Goal: Information Seeking & Learning: Learn about a topic

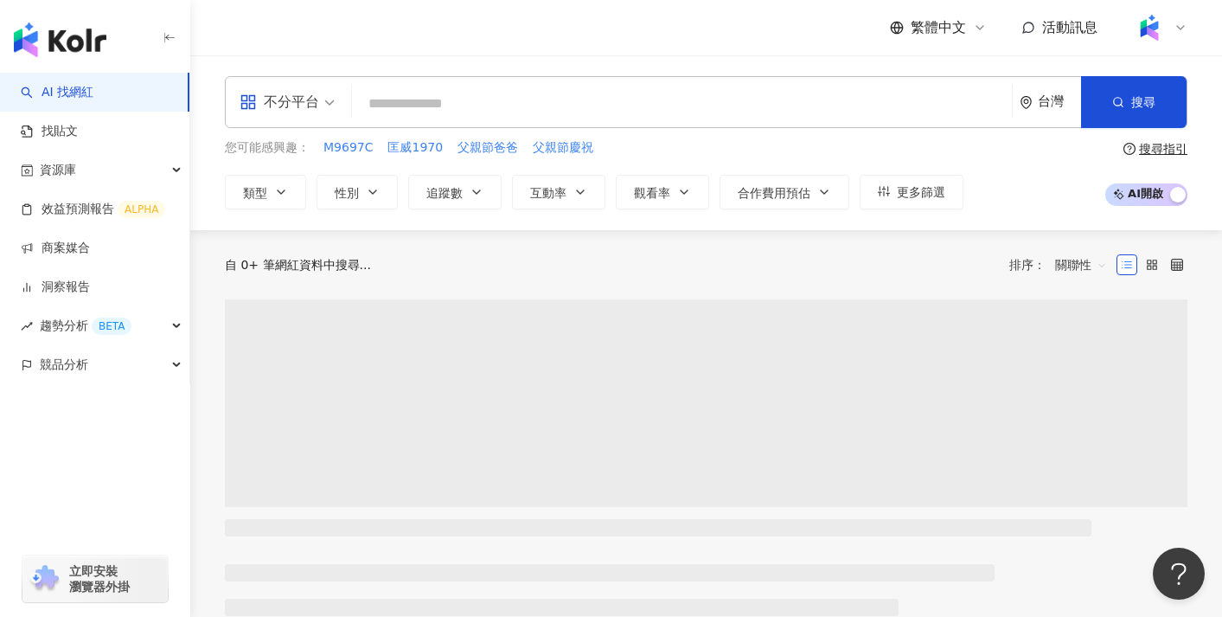
scroll to position [55, 0]
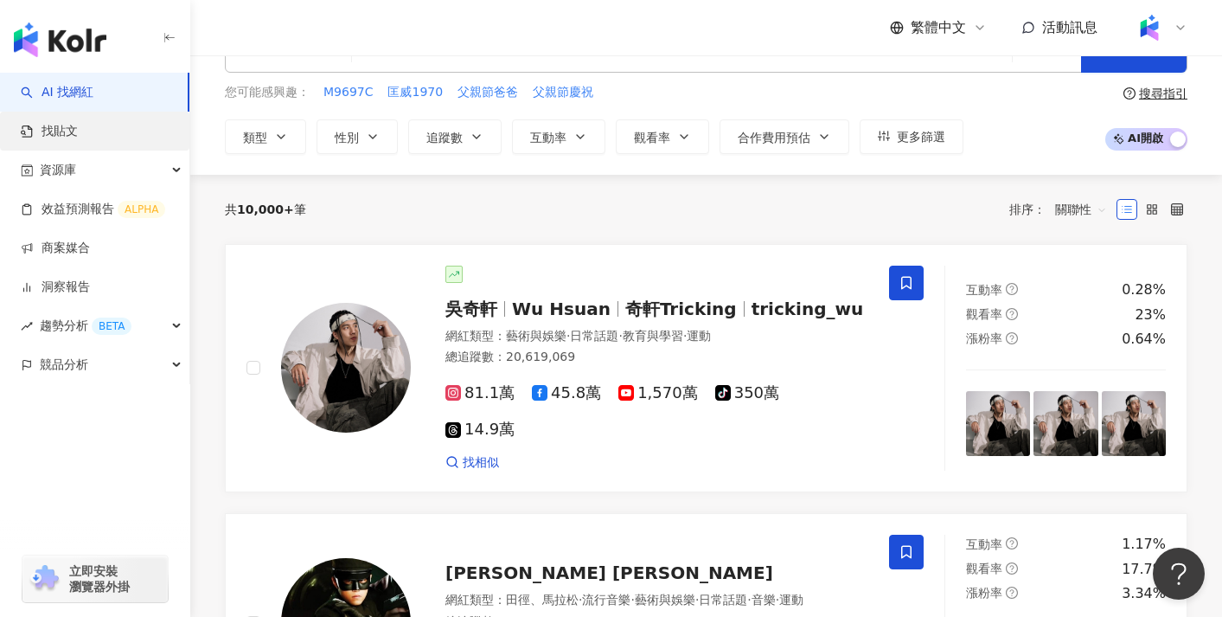
click at [78, 131] on link "找貼文" at bounding box center [49, 131] width 57 height 17
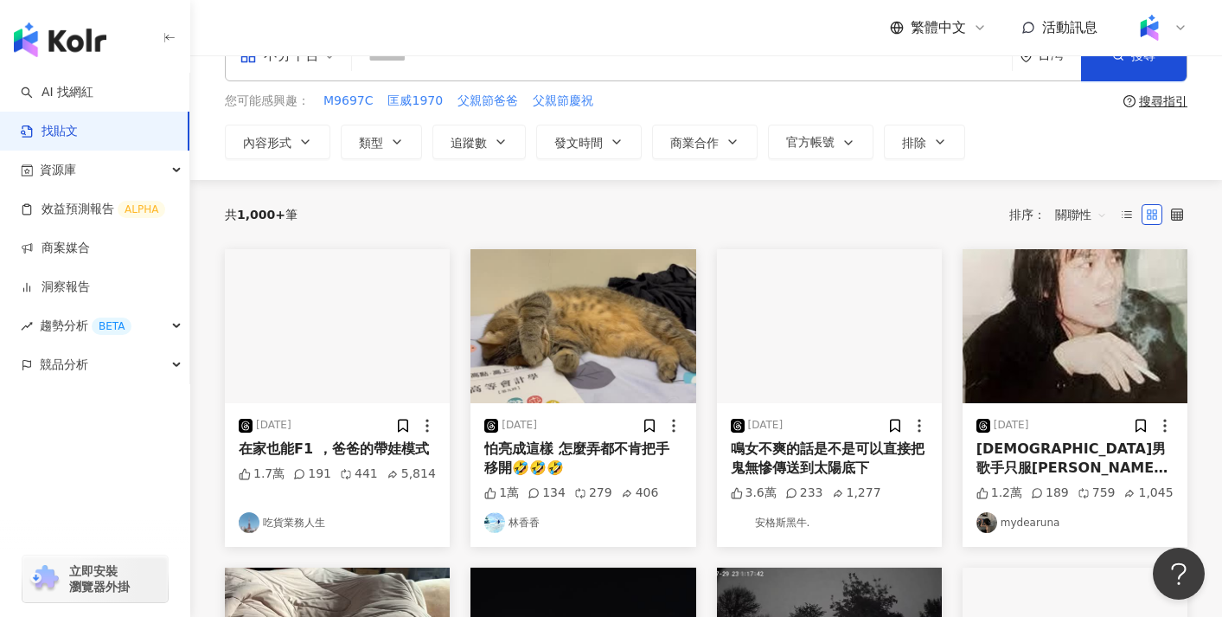
scroll to position [66, 0]
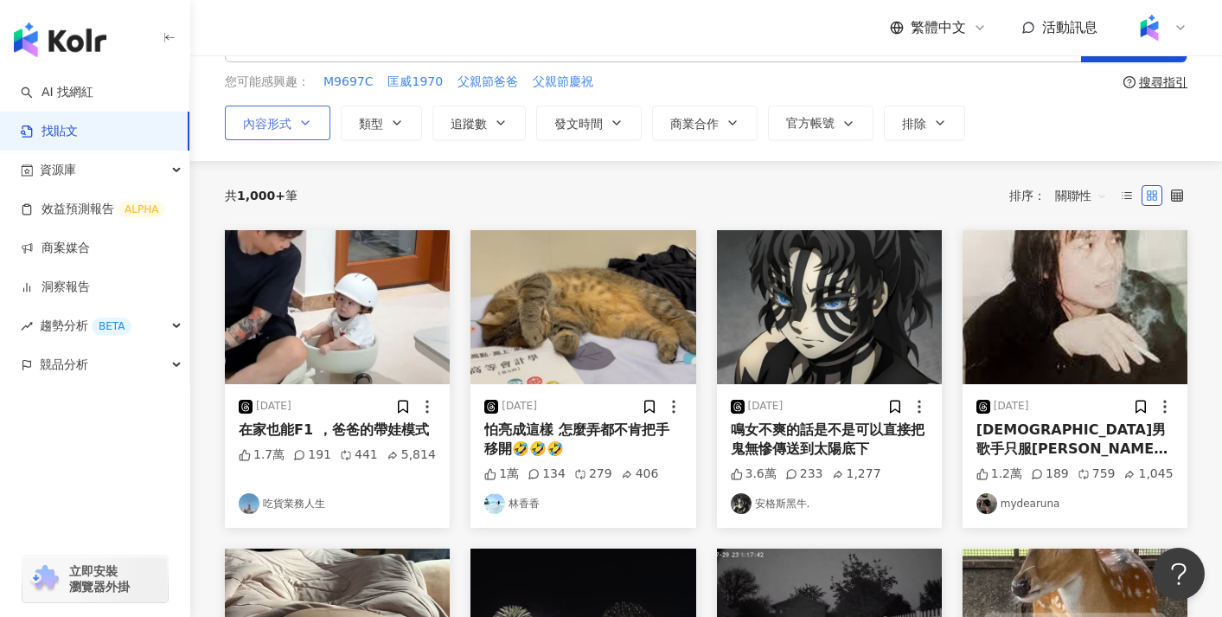
click at [298, 124] on button "內容形式" at bounding box center [278, 123] width 106 height 35
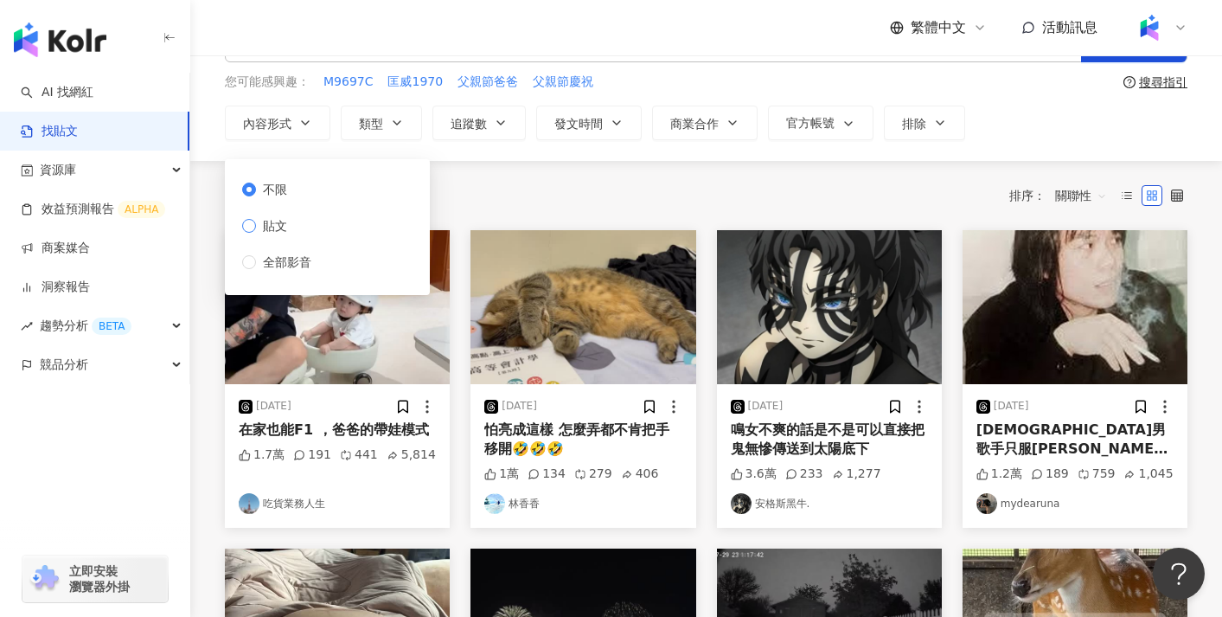
click at [288, 233] on span "貼文" at bounding box center [275, 225] width 38 height 19
click at [556, 204] on div "共 1,000+ 筆 排序： 關聯性" at bounding box center [706, 196] width 963 height 28
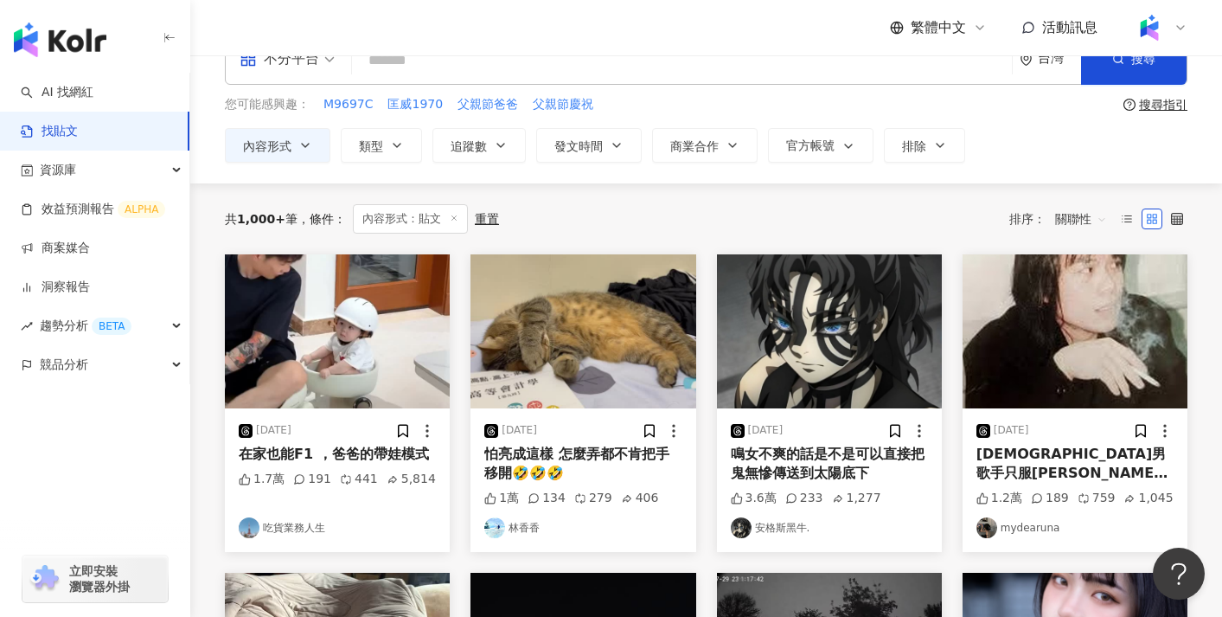
scroll to position [36, 0]
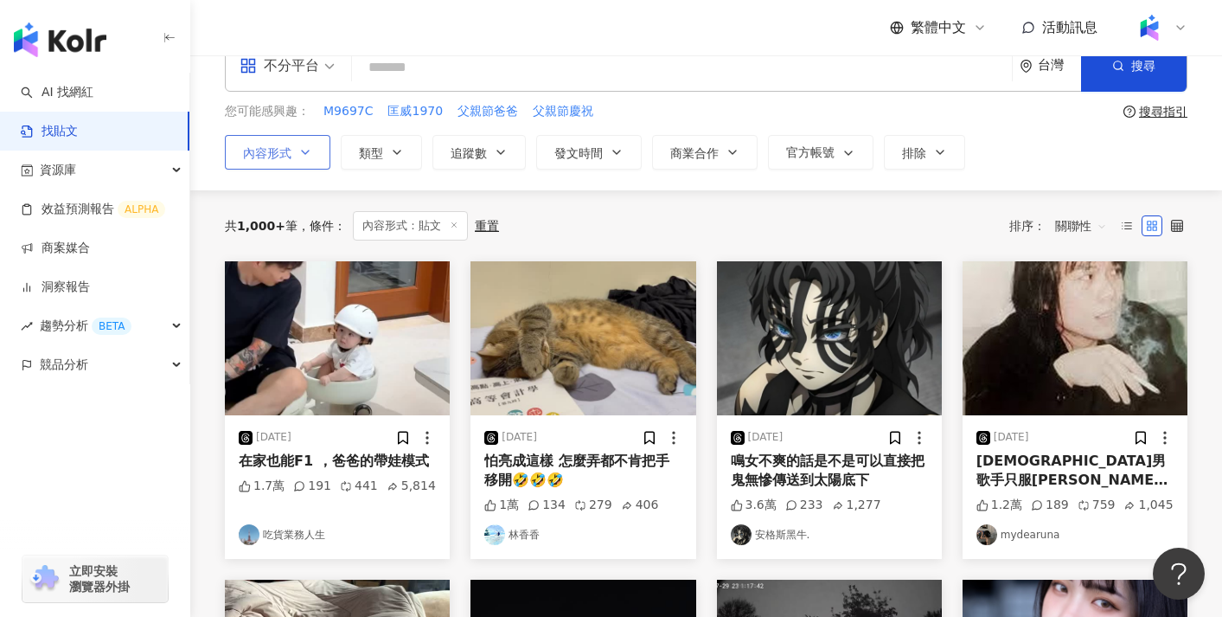
click at [276, 149] on span "內容形式" at bounding box center [267, 153] width 48 height 14
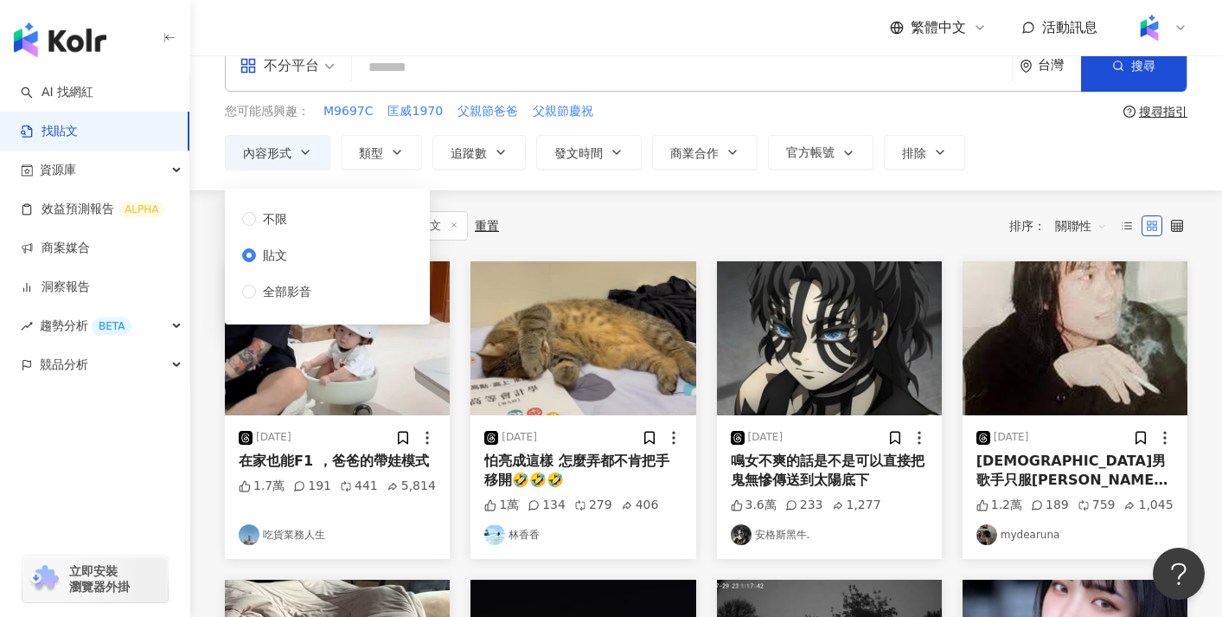
click at [592, 229] on div "共 1,000+ 筆 條件 ： 內容形式：貼文 重置 排序： 關聯性" at bounding box center [706, 225] width 963 height 29
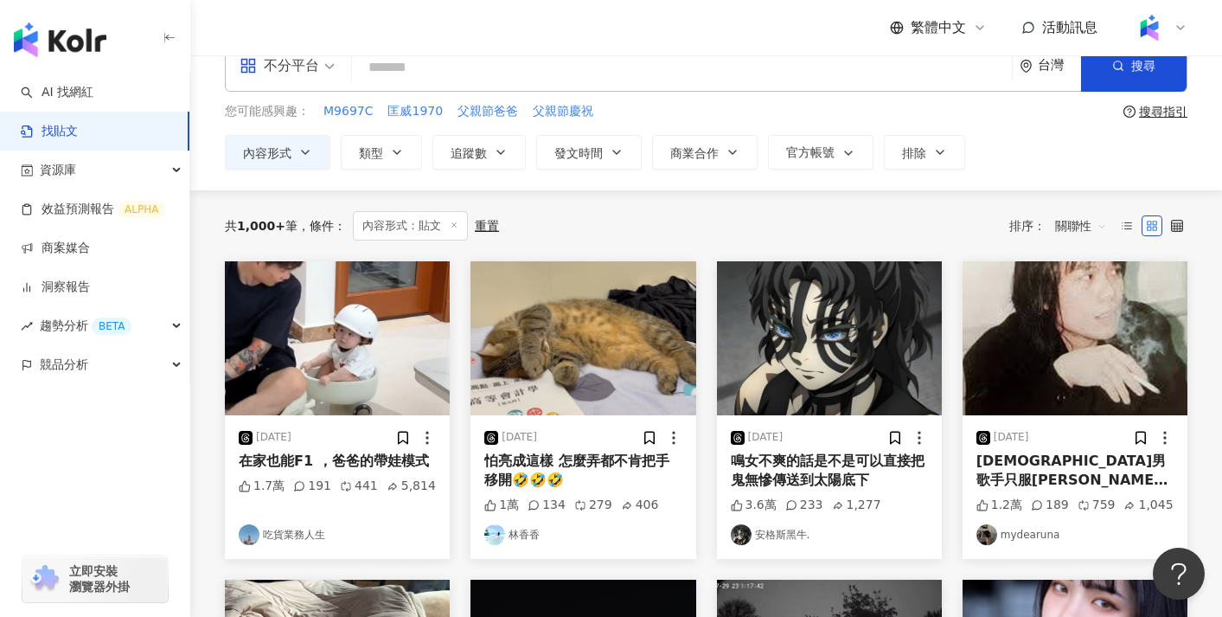
scroll to position [0, 0]
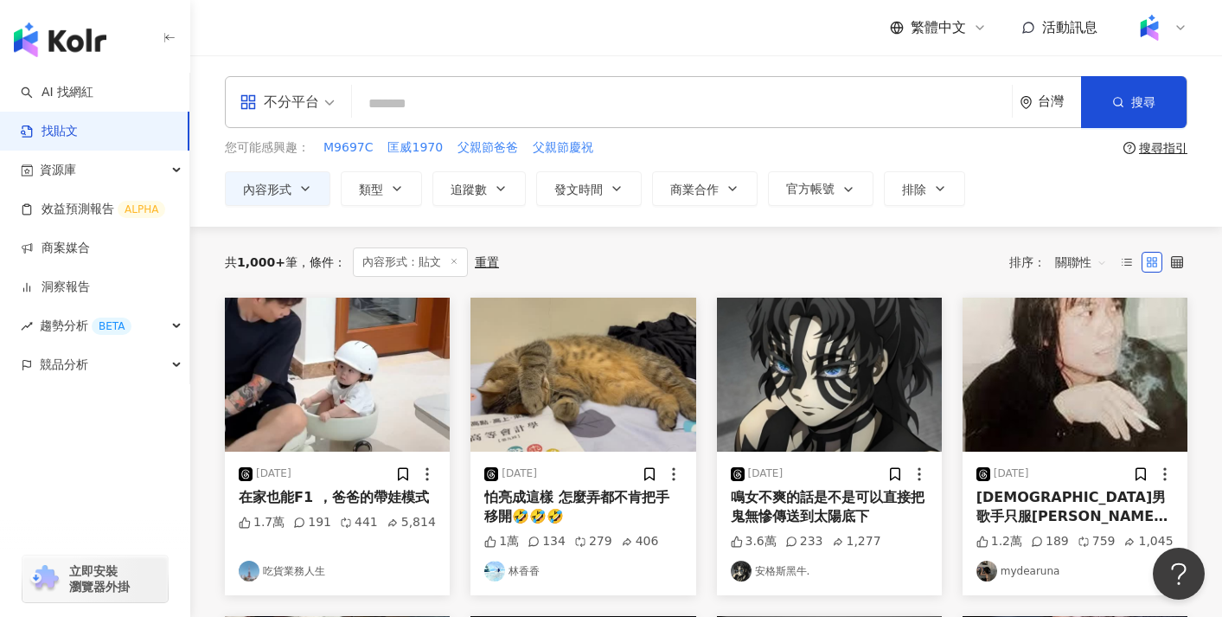
click at [317, 99] on div "不分平台" at bounding box center [280, 102] width 80 height 28
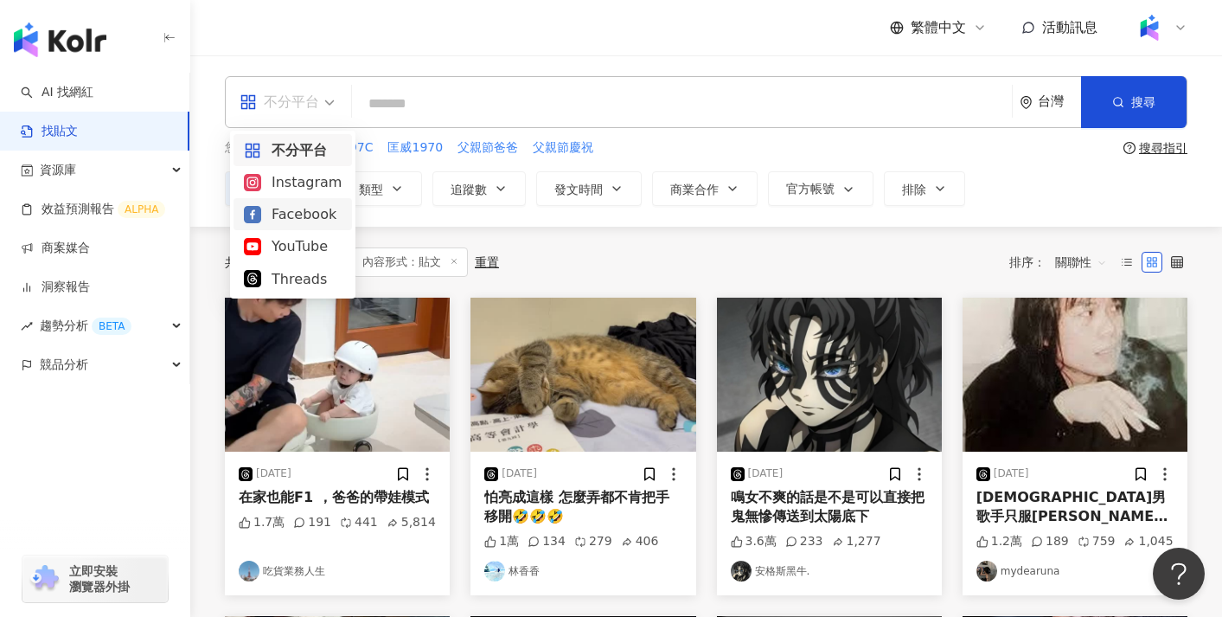
click at [283, 217] on div "Facebook" at bounding box center [293, 214] width 98 height 22
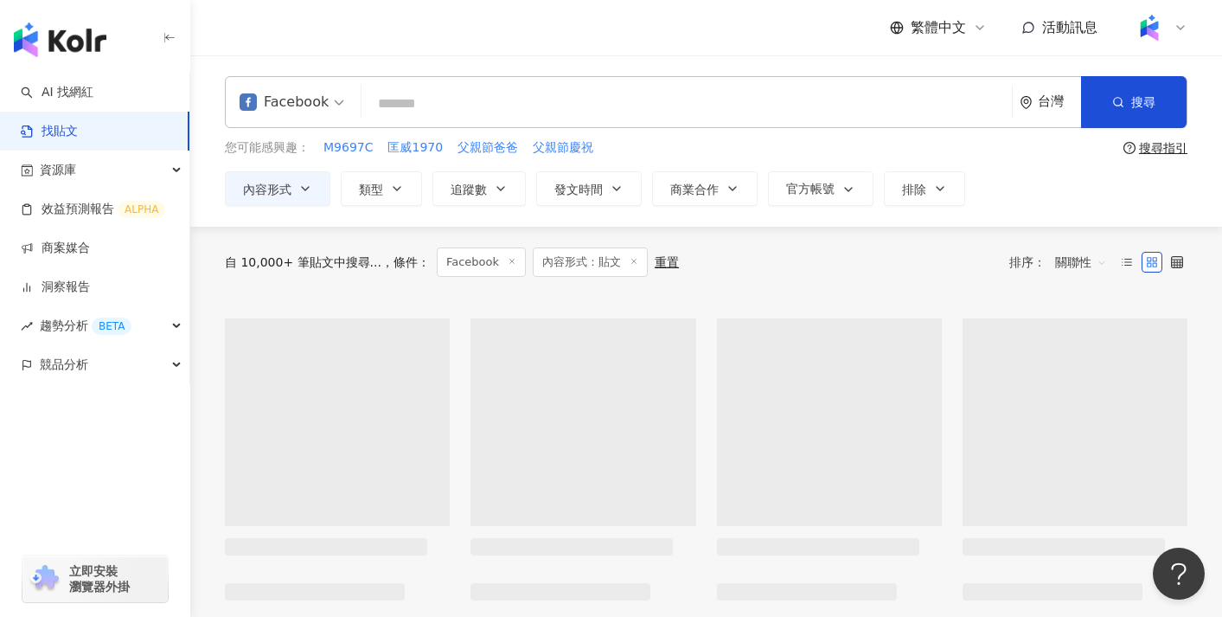
click at [705, 276] on div "自 10,000+ 筆貼文中搜尋... 條件 ： Facebook 內容形式：貼文 重置 排序： 關聯性" at bounding box center [706, 262] width 963 height 71
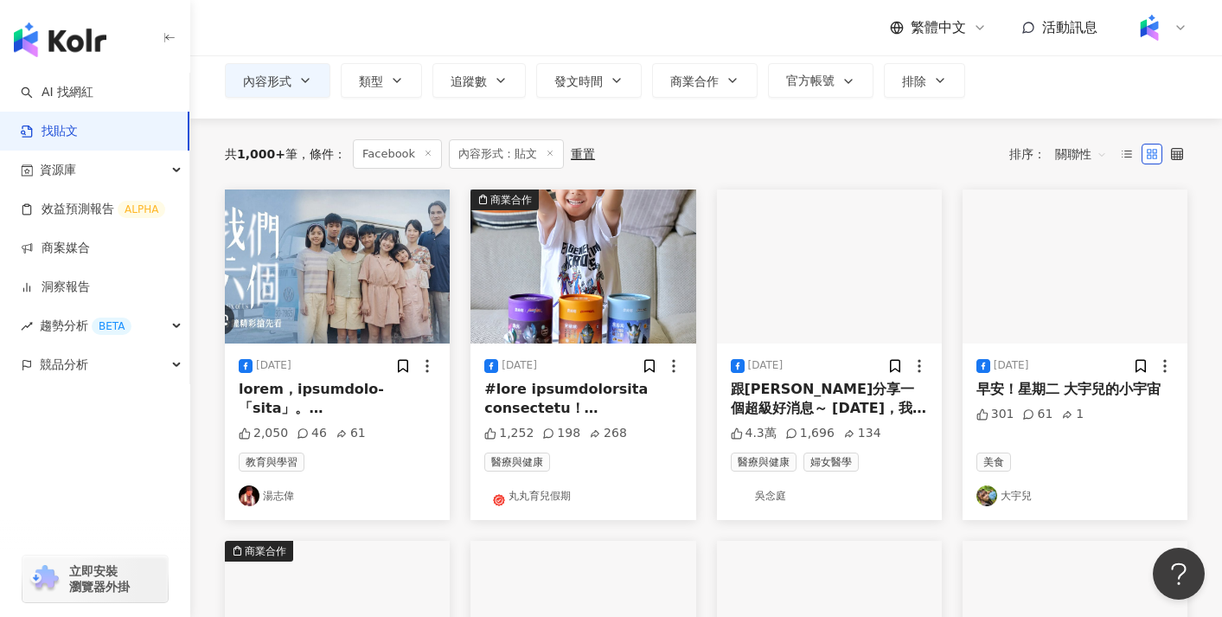
scroll to position [49, 0]
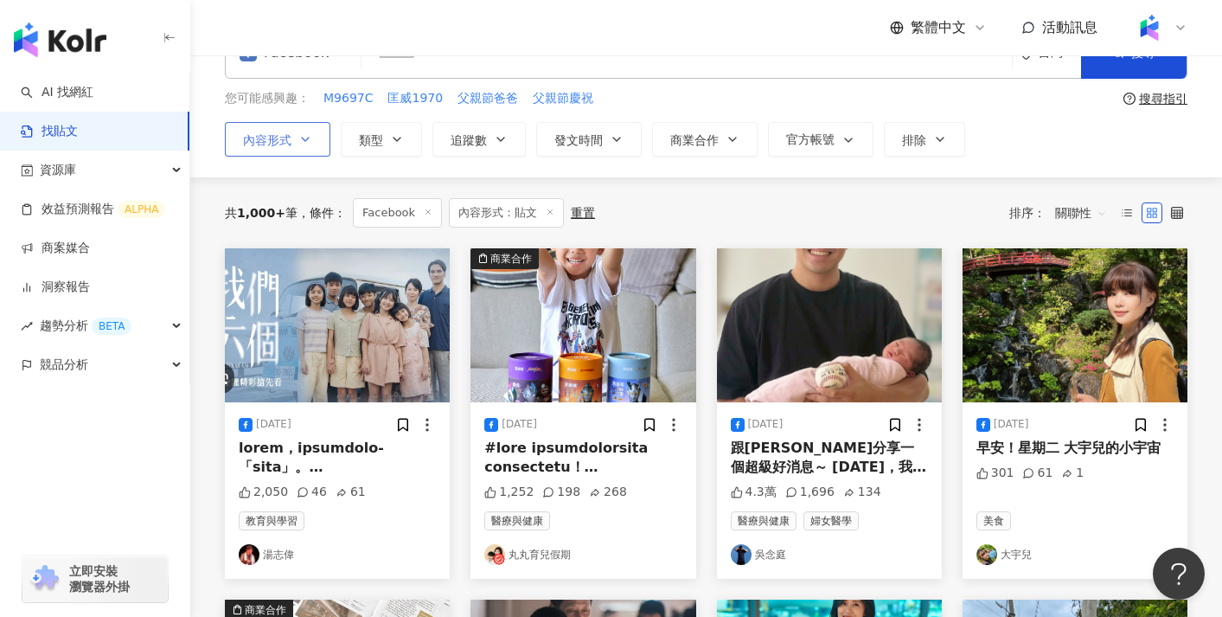
click at [296, 145] on button "內容形式" at bounding box center [278, 139] width 106 height 35
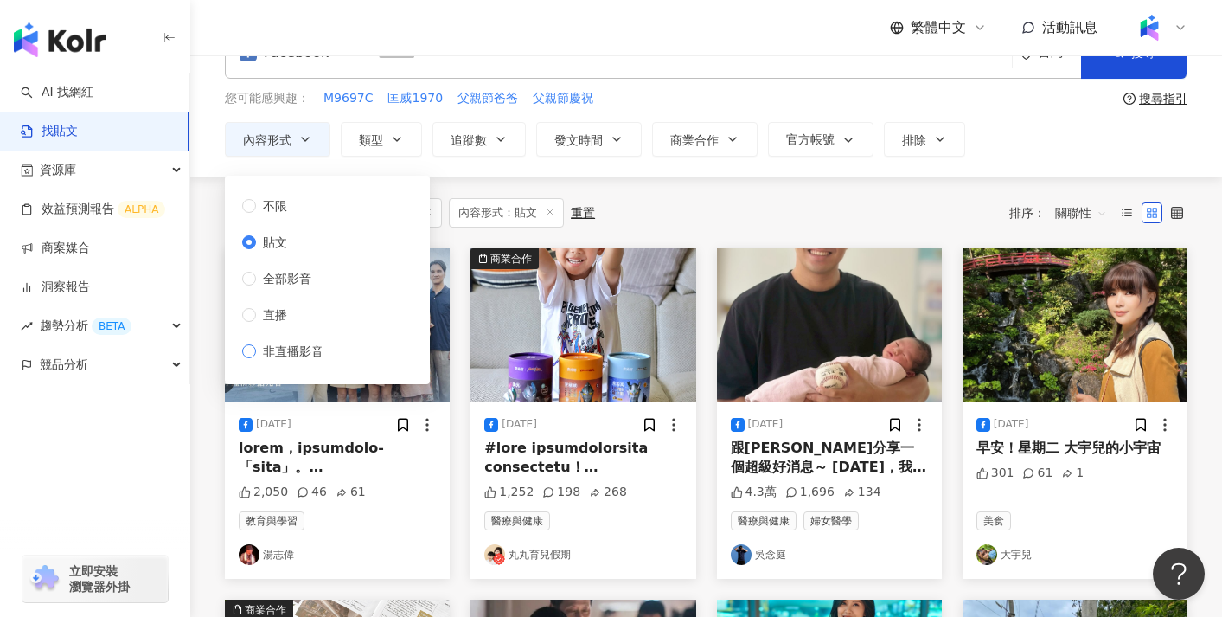
click at [285, 349] on span "非直播影音" at bounding box center [293, 351] width 74 height 19
click at [726, 204] on div "共 1,000+ 筆 條件 ： Facebook 內容形式：貼文 重置 排序： 關聯性" at bounding box center [706, 212] width 963 height 29
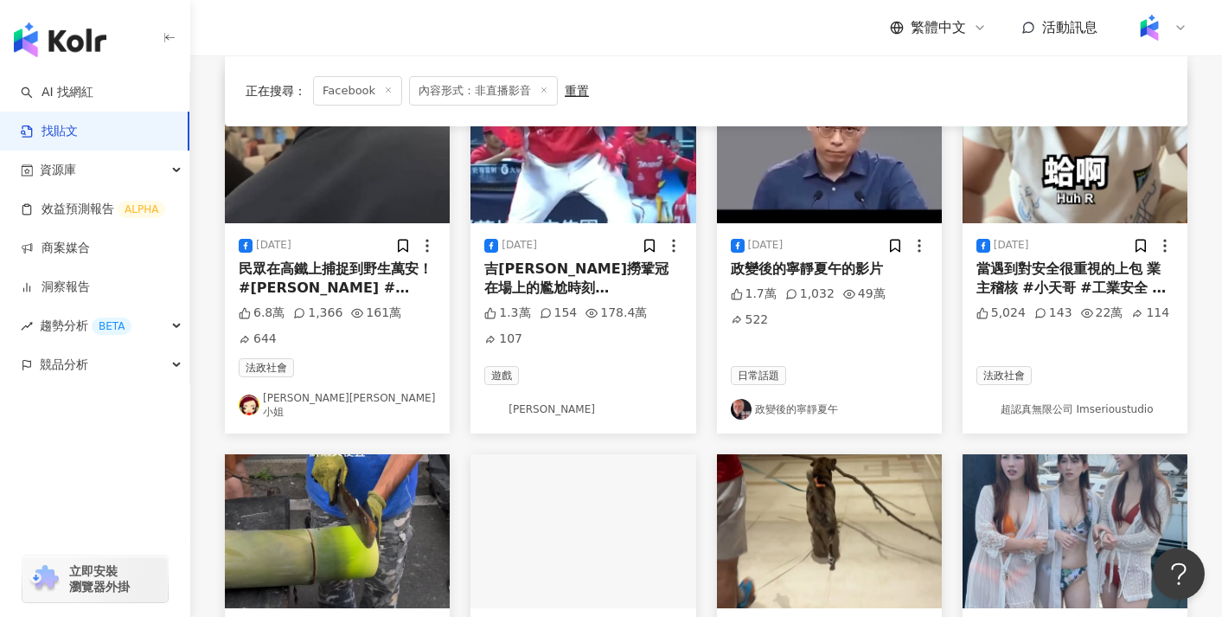
scroll to position [77, 0]
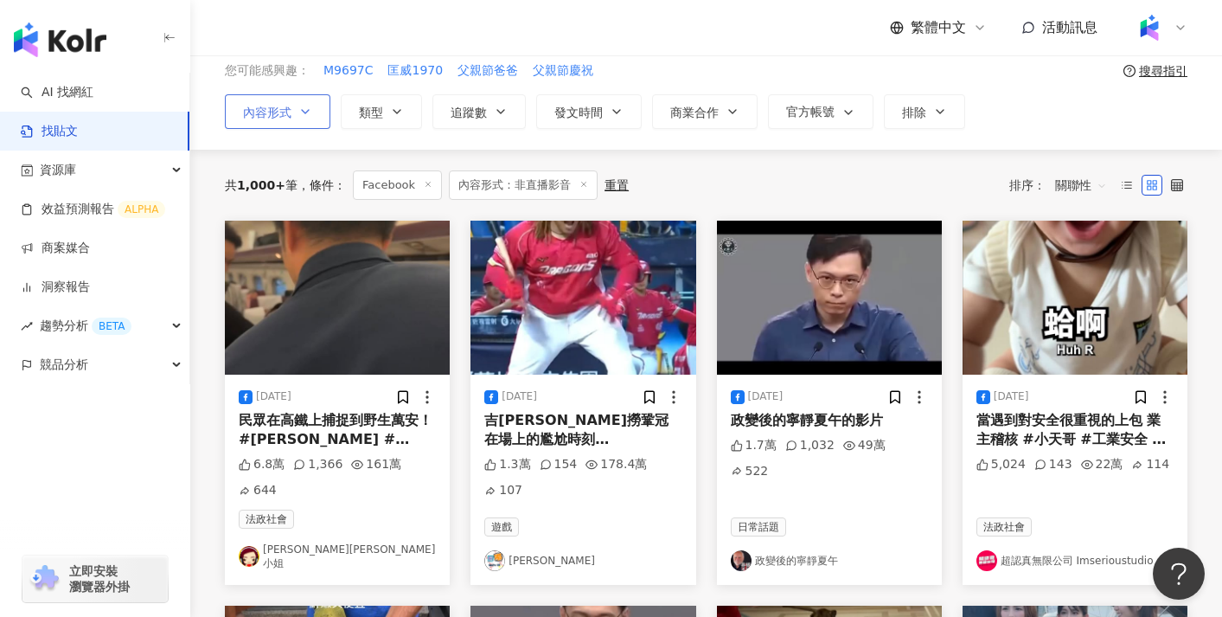
click at [288, 115] on span "內容形式" at bounding box center [267, 113] width 48 height 14
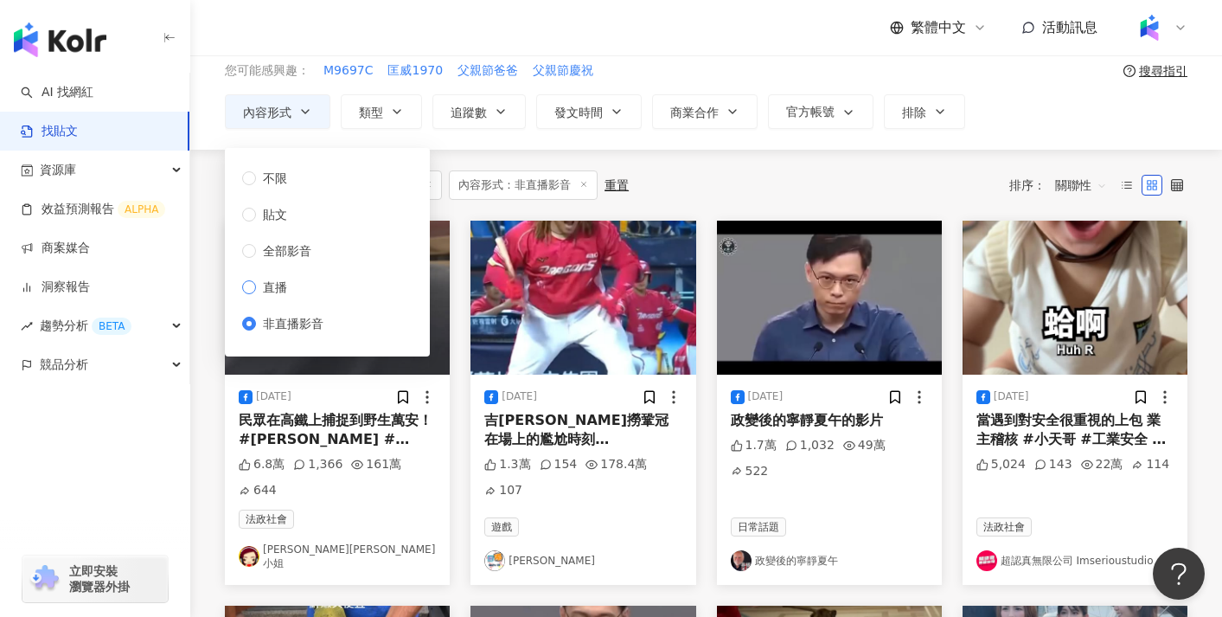
click at [279, 289] on span "直播" at bounding box center [275, 287] width 38 height 19
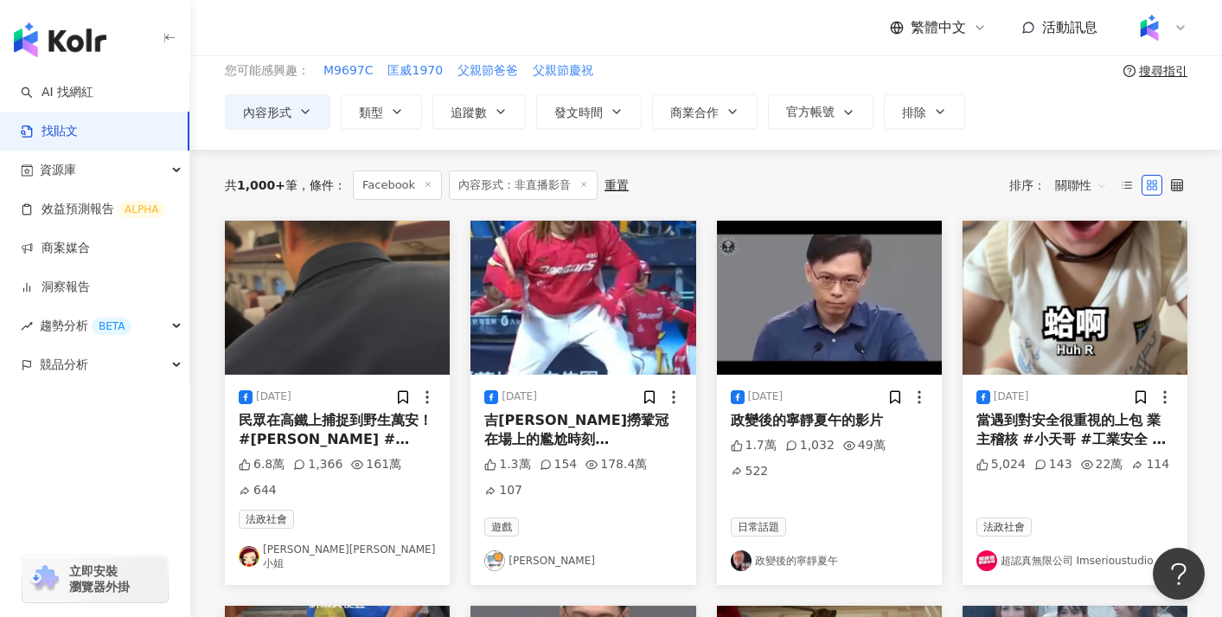
click at [769, 189] on div "共 1,000+ 筆 條件 ： Facebook 內容形式：非直播影音 重置 排序： 關聯性" at bounding box center [706, 184] width 963 height 29
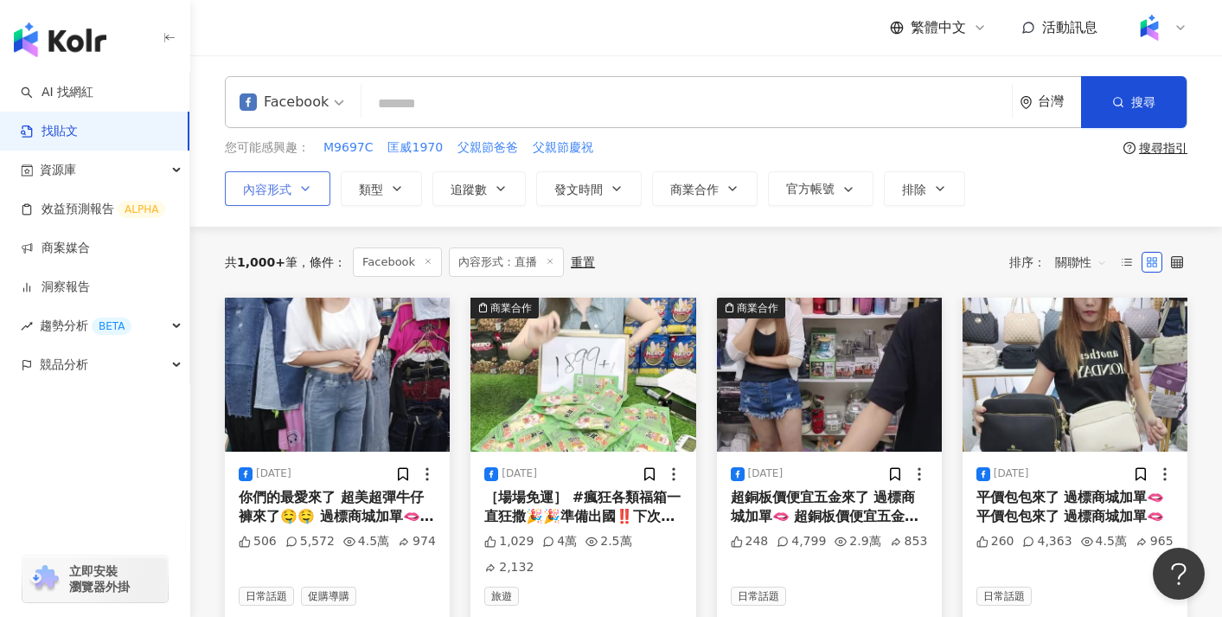
click at [301, 179] on button "內容形式" at bounding box center [278, 188] width 106 height 35
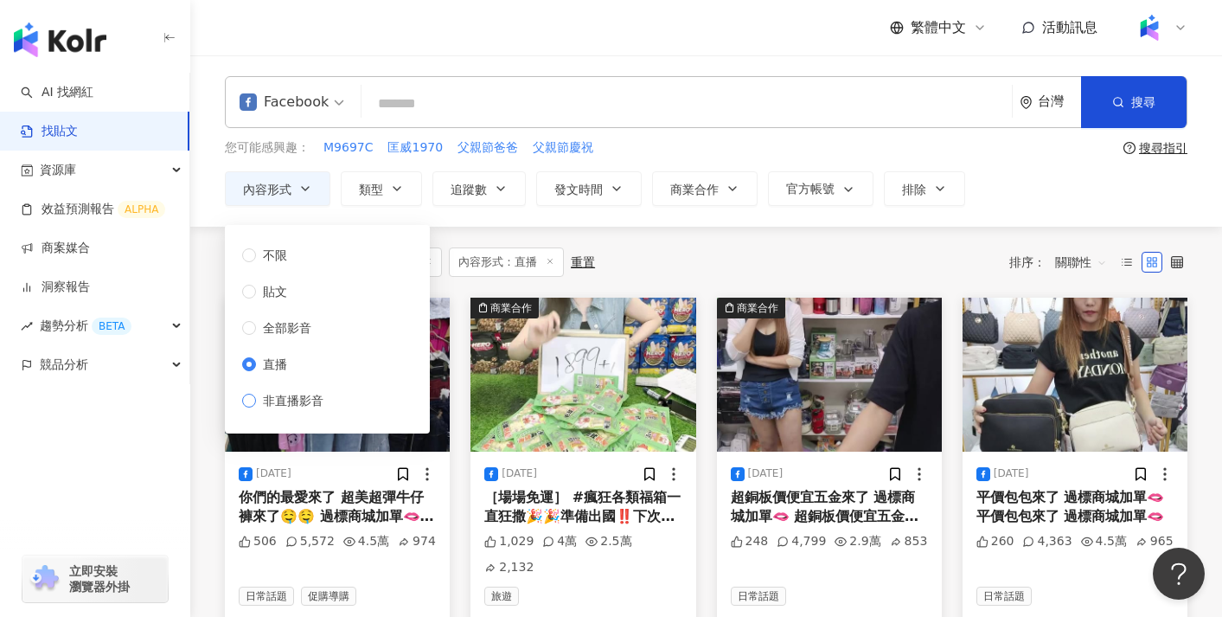
click at [266, 402] on span "非直播影音" at bounding box center [293, 400] width 74 height 19
click at [672, 246] on div "共 1,000+ 筆 條件 ： Facebook 內容形式：直播 重置 排序： 關聯性" at bounding box center [706, 262] width 963 height 71
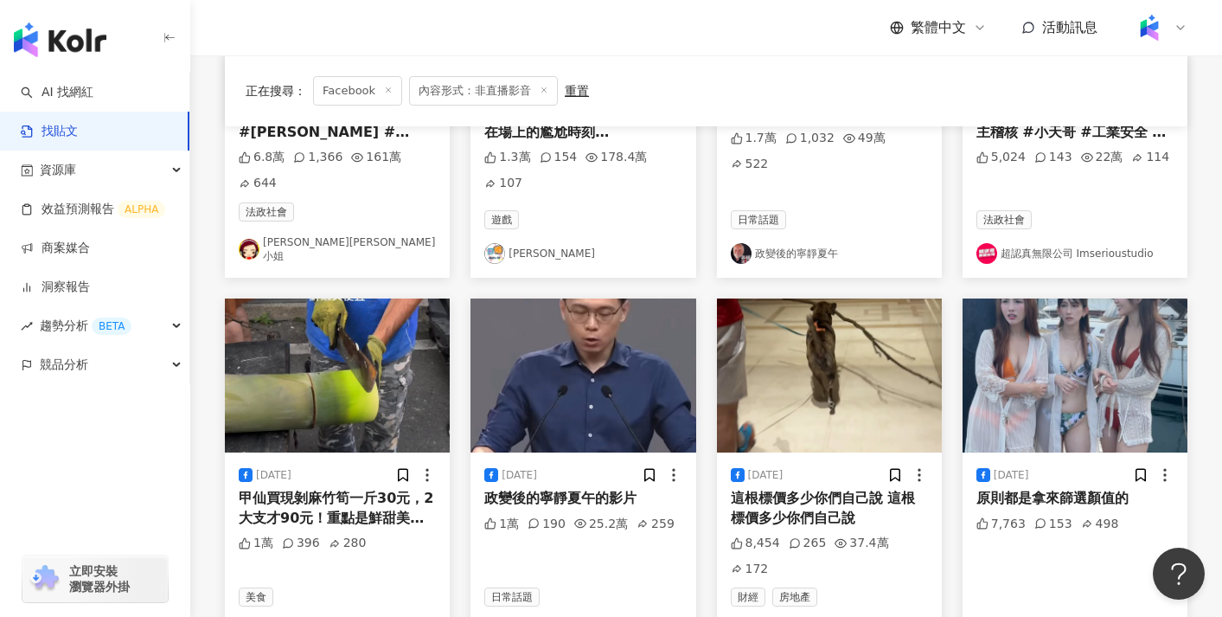
scroll to position [408, 0]
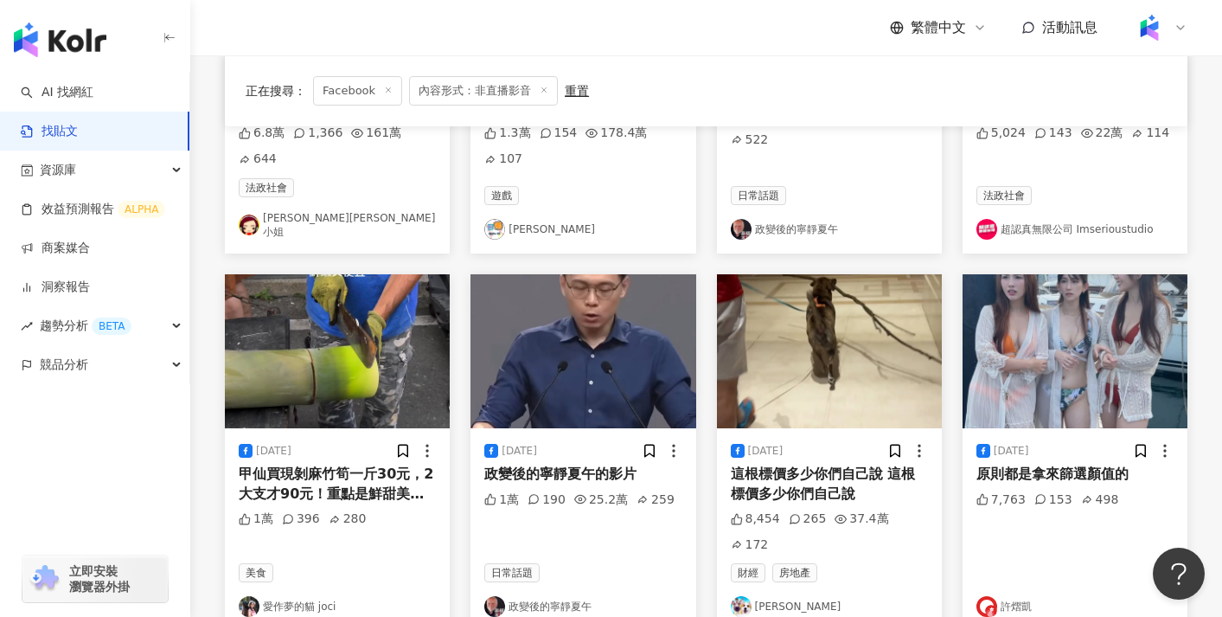
click at [1024, 342] on img at bounding box center [1075, 351] width 225 height 154
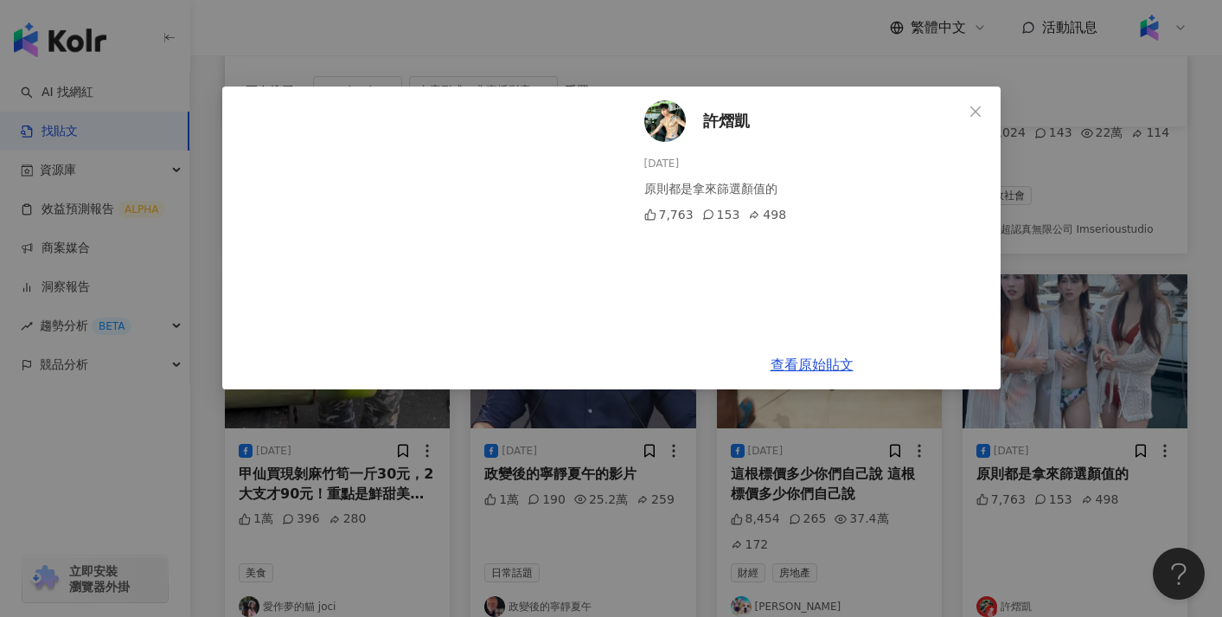
click at [824, 375] on div "查看原始貼文" at bounding box center [812, 364] width 377 height 49
click at [829, 366] on link "查看原始貼文" at bounding box center [812, 364] width 83 height 16
click at [860, 278] on div "許熠凱 2025/8/19 原則都是拿來篩選顏值的 7,763 153 498" at bounding box center [812, 212] width 377 height 253
click at [979, 105] on icon "close" at bounding box center [976, 112] width 14 height 14
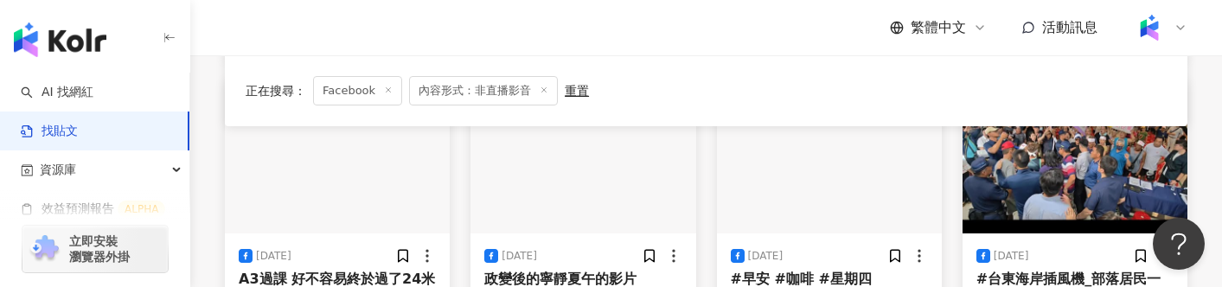
scroll to position [927, 0]
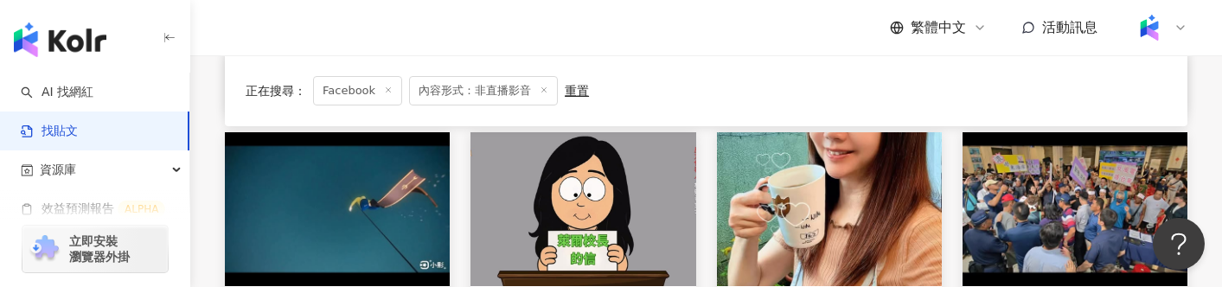
click at [84, 84] on link "AI 找網紅" at bounding box center [57, 92] width 73 height 17
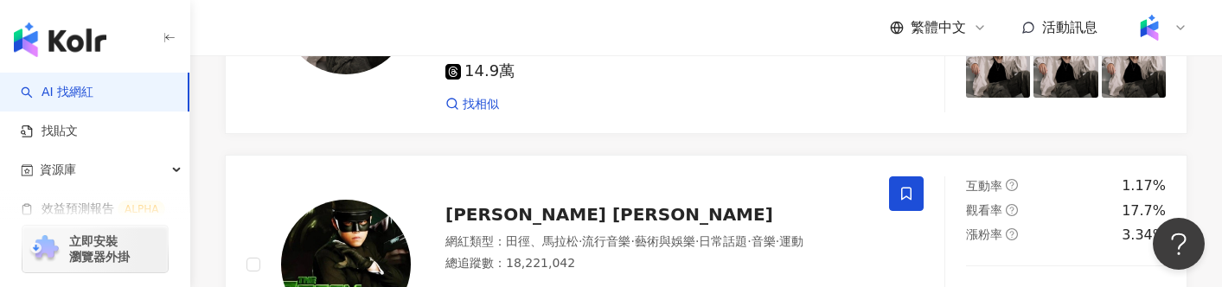
scroll to position [362, 0]
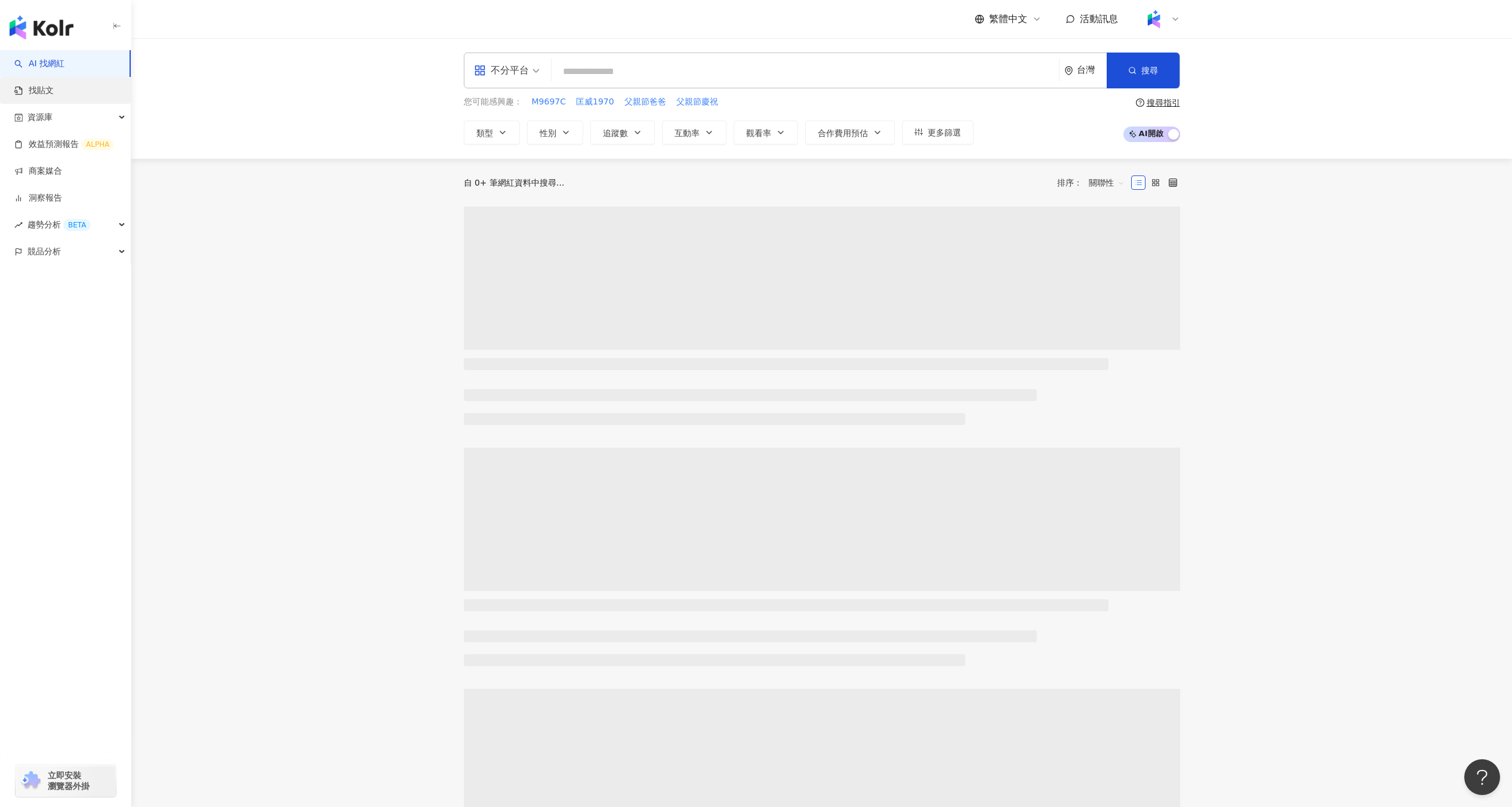
click at [54, 95] on link "找貼文" at bounding box center [34, 90] width 39 height 12
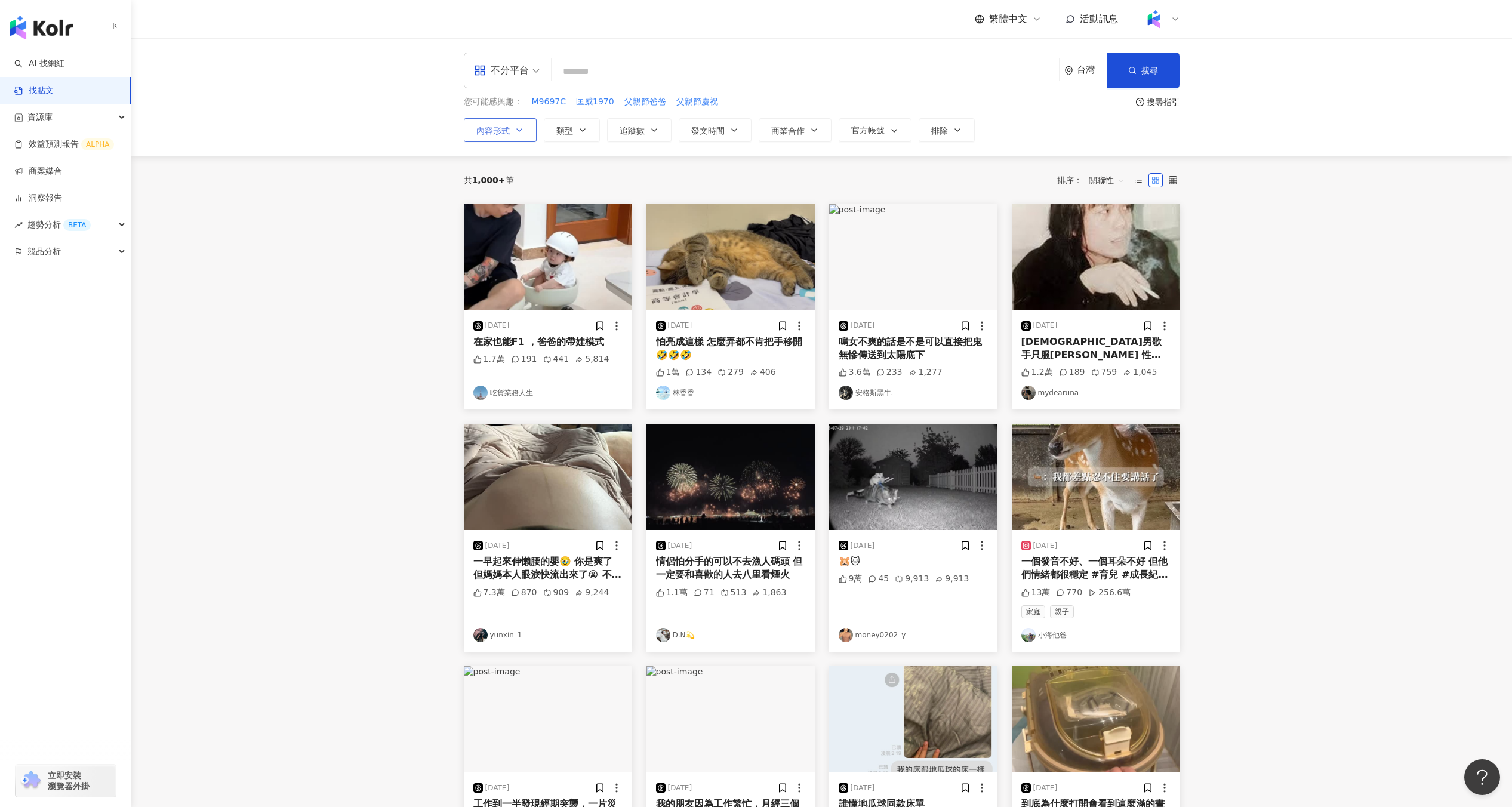
click at [502, 130] on span "內容形式" at bounding box center [493, 131] width 33 height 10
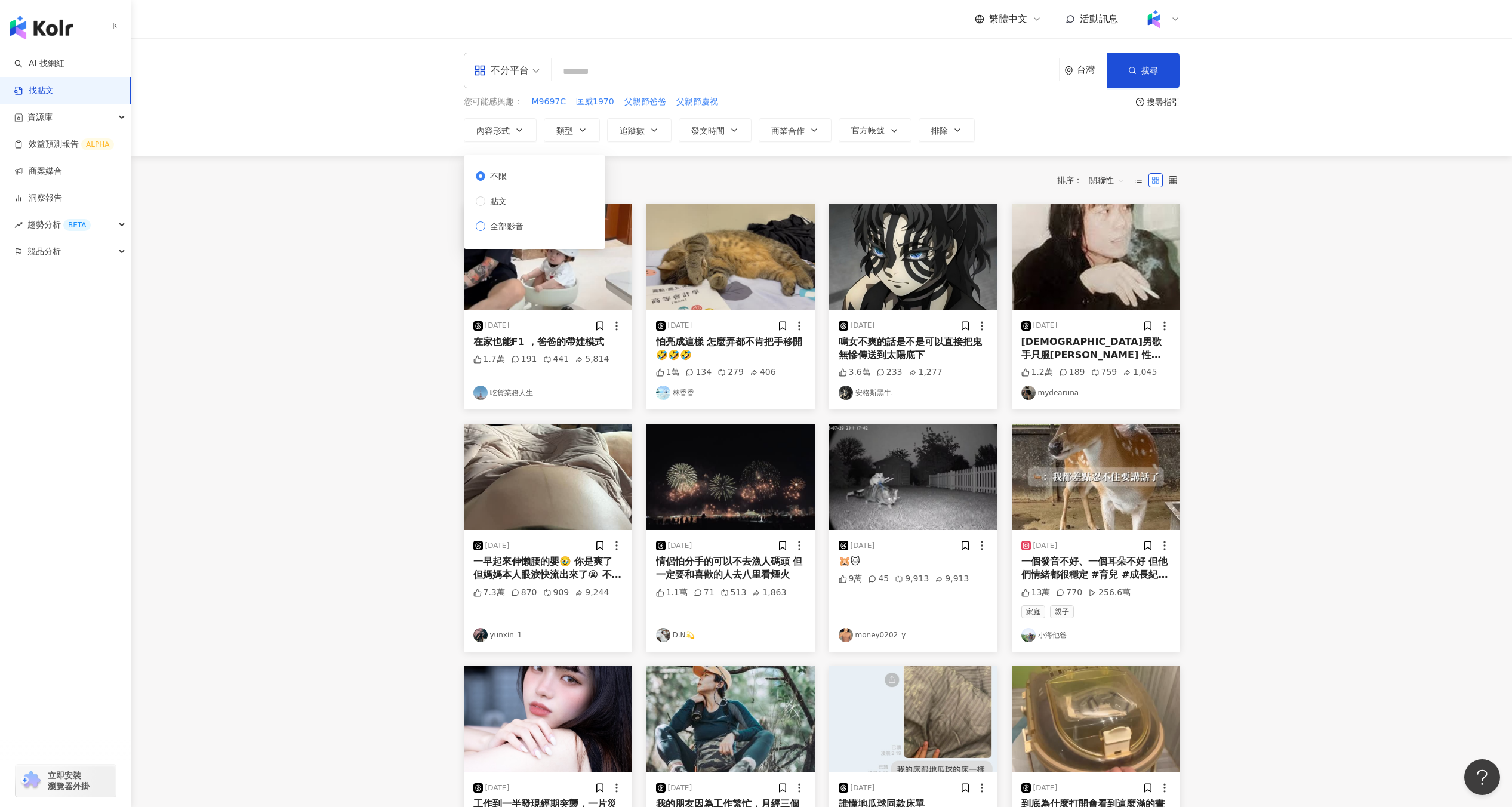
click at [506, 226] on span "全部影音" at bounding box center [507, 226] width 43 height 13
click at [518, 81] on span at bounding box center [507, 70] width 66 height 35
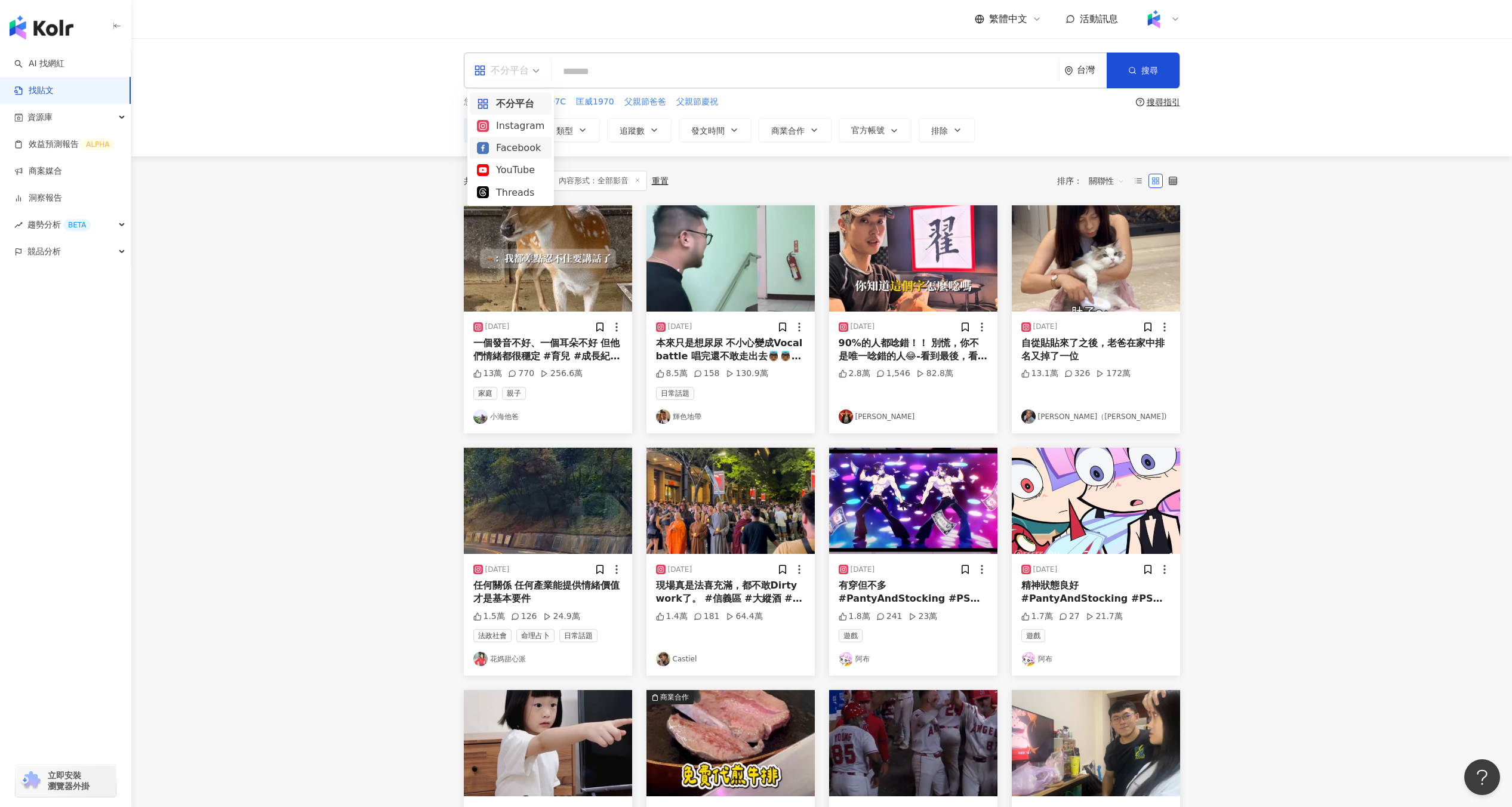
click at [525, 147] on div "Facebook" at bounding box center [511, 148] width 68 height 15
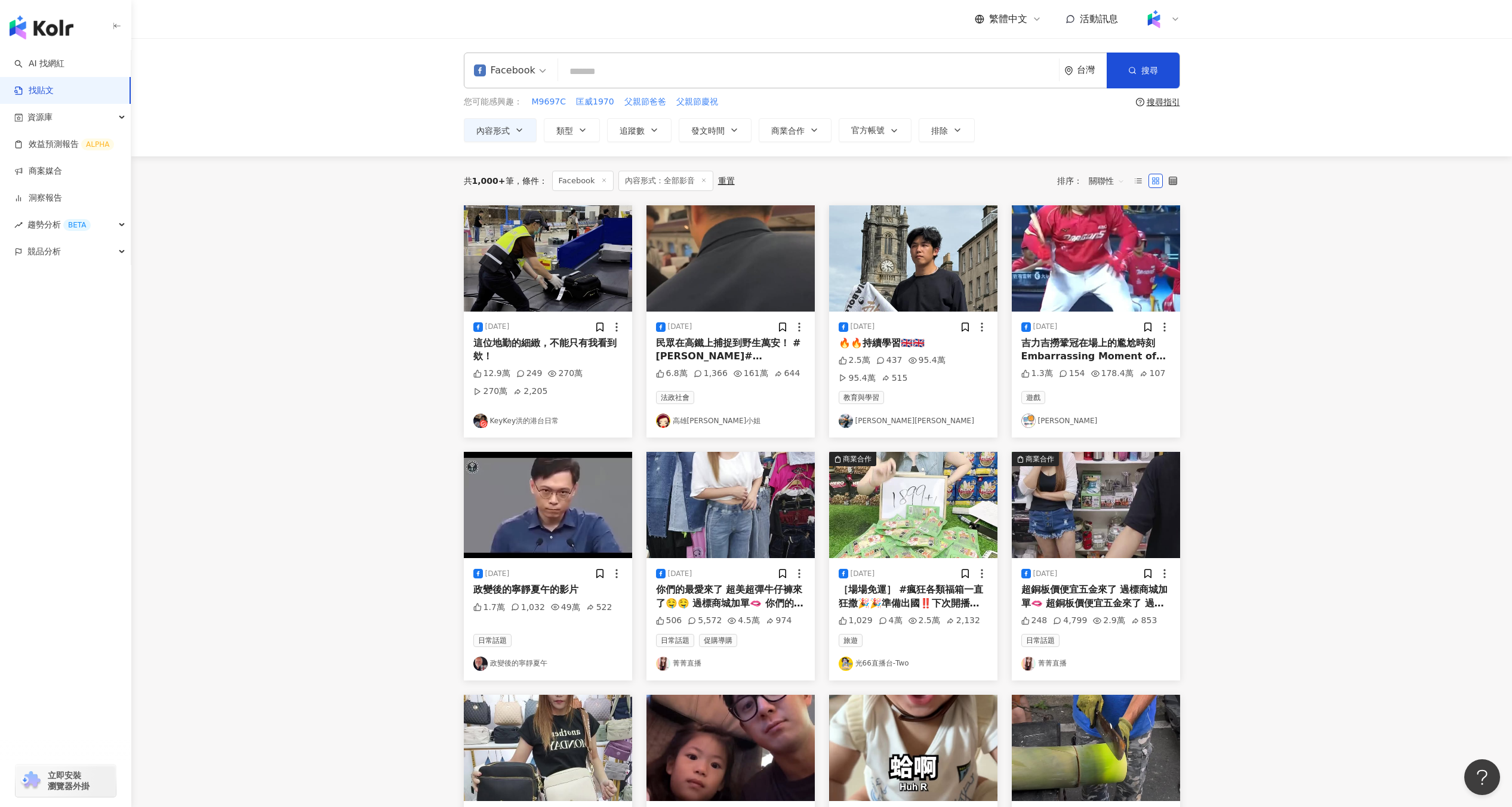
click at [863, 171] on div "共 1,000+ 筆 條件 ： Facebook 內容形式：全部影音 重置 排序： 關聯性" at bounding box center [822, 180] width 716 height 20
click at [936, 321] on div "[DATE]" at bounding box center [913, 327] width 149 height 12
click at [949, 272] on img at bounding box center [913, 259] width 168 height 106
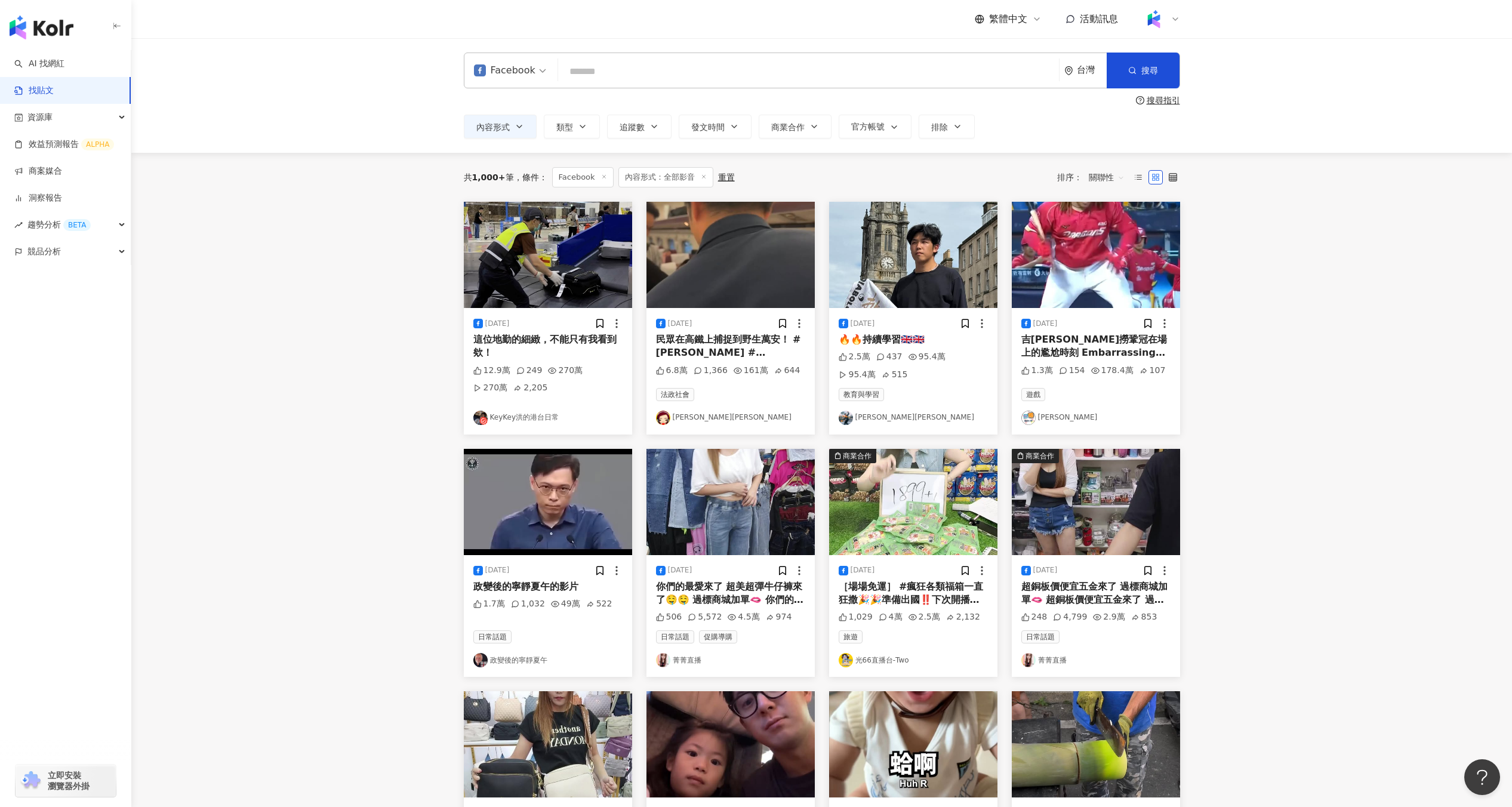
click at [936, 270] on img at bounding box center [913, 255] width 168 height 106
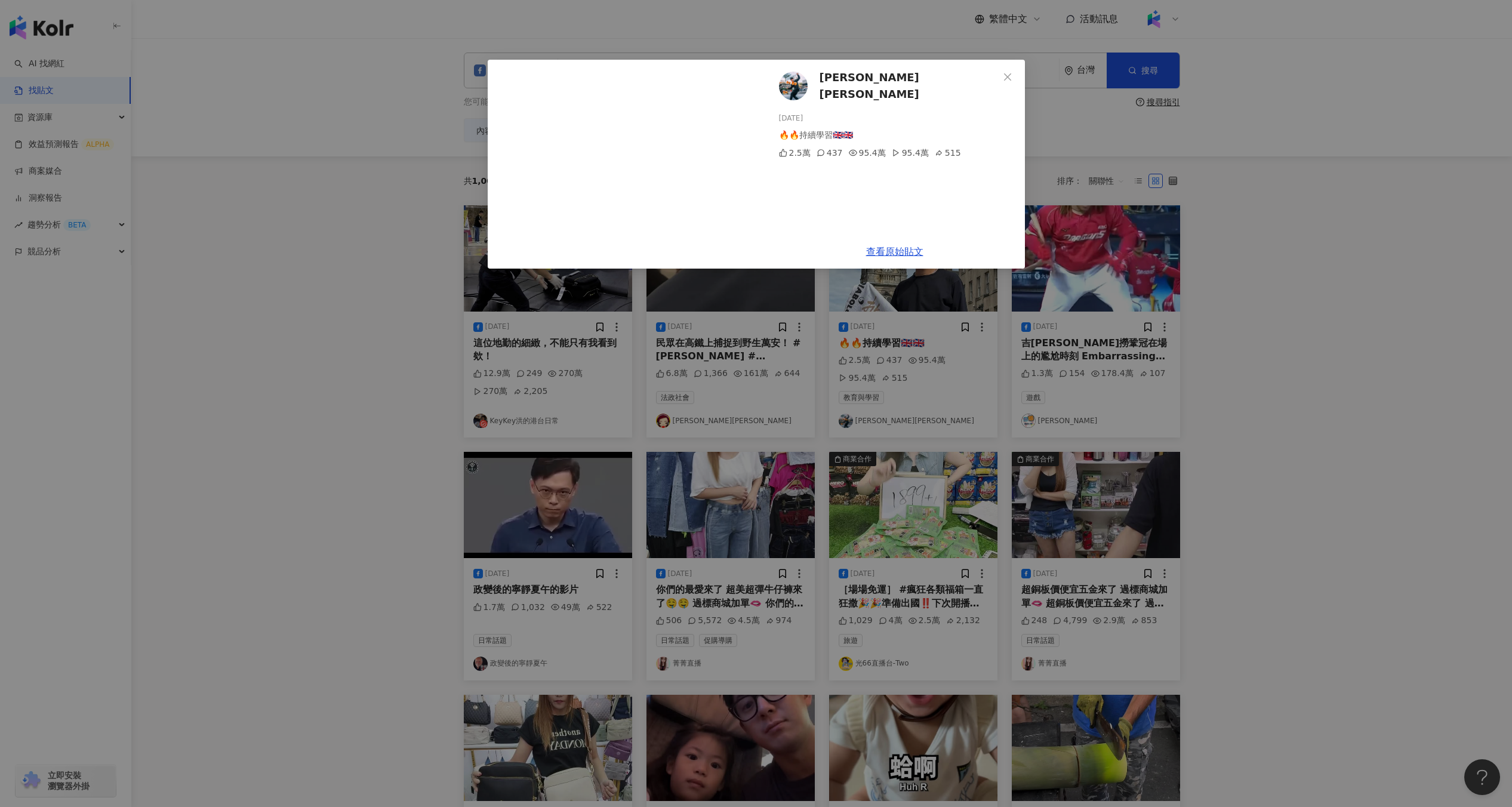
click at [975, 554] on div "[PERSON_NAME][PERSON_NAME] [DATE] 🔥🔥持續學習🇬🇧🇬🇧 2.5萬 437 95.4萬 95.4萬 515 查看原始貼文" at bounding box center [756, 403] width 1512 height 807
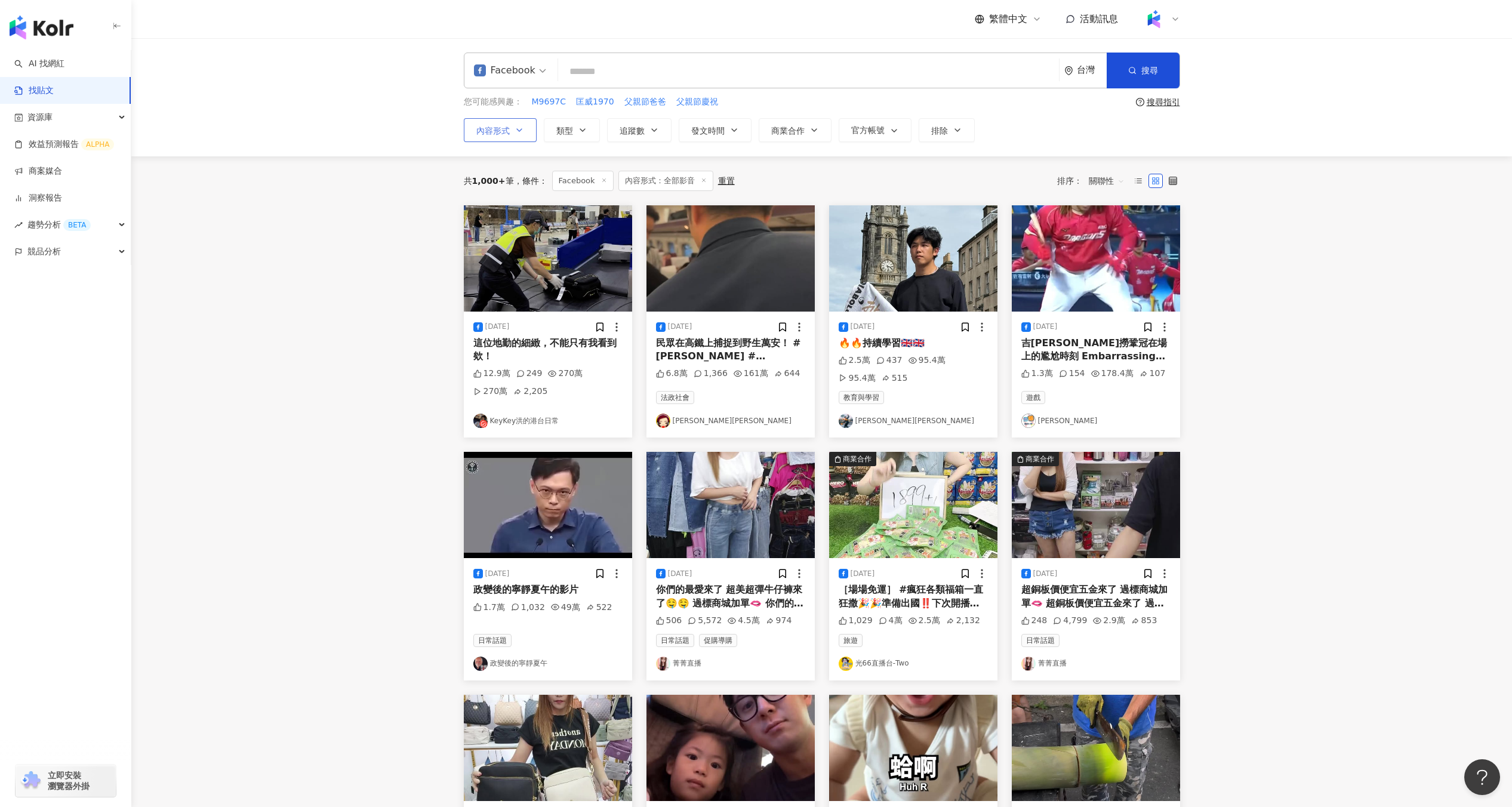
click at [518, 134] on icon "button" at bounding box center [520, 130] width 10 height 10
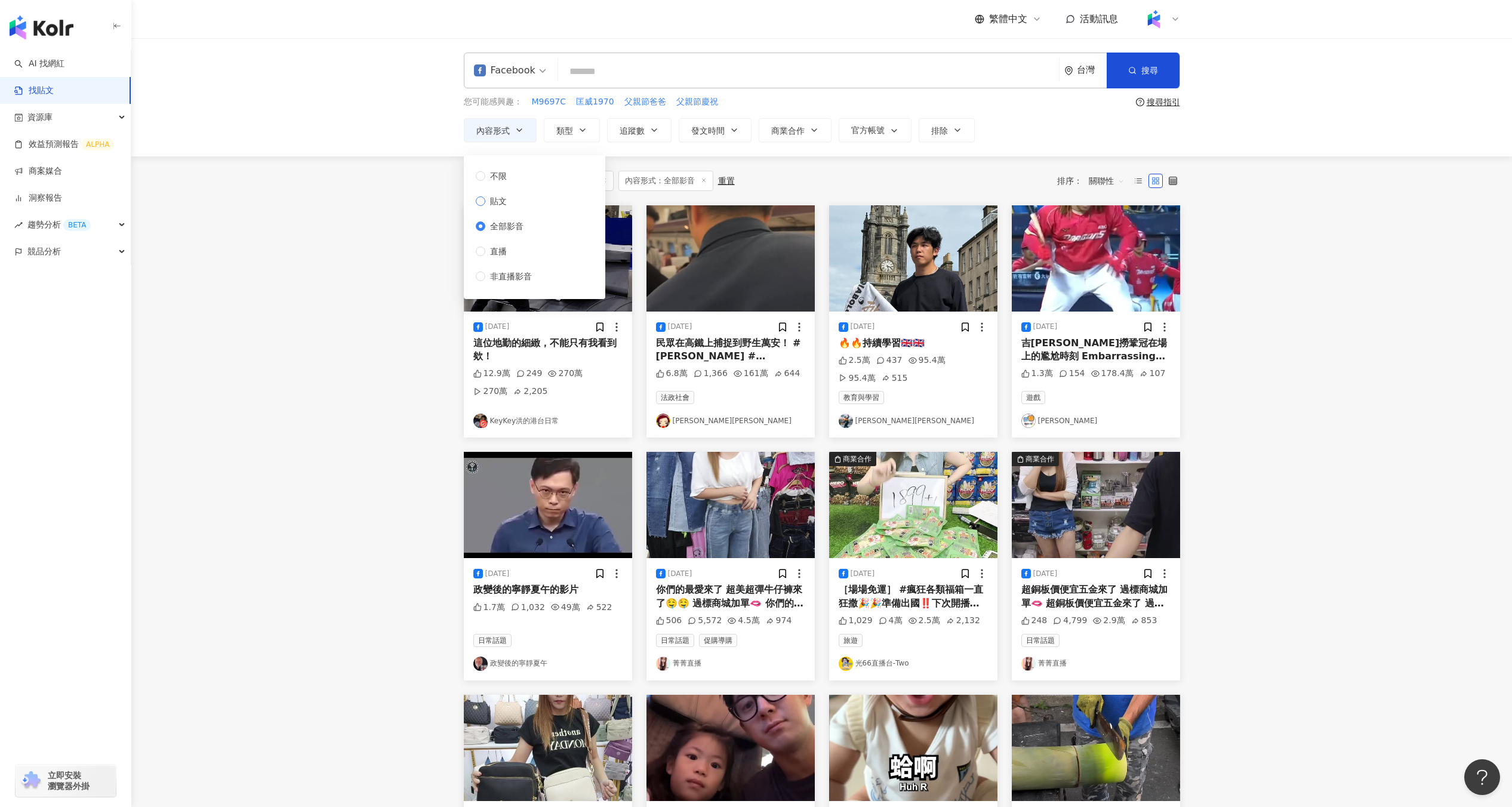
click at [498, 197] on span "貼文" at bounding box center [498, 201] width 26 height 13
click at [813, 157] on div "共 1,000+ 筆 條件 ： Facebook 內容形式：全部影音 重置 排序： 關聯性" at bounding box center [822, 181] width 716 height 49
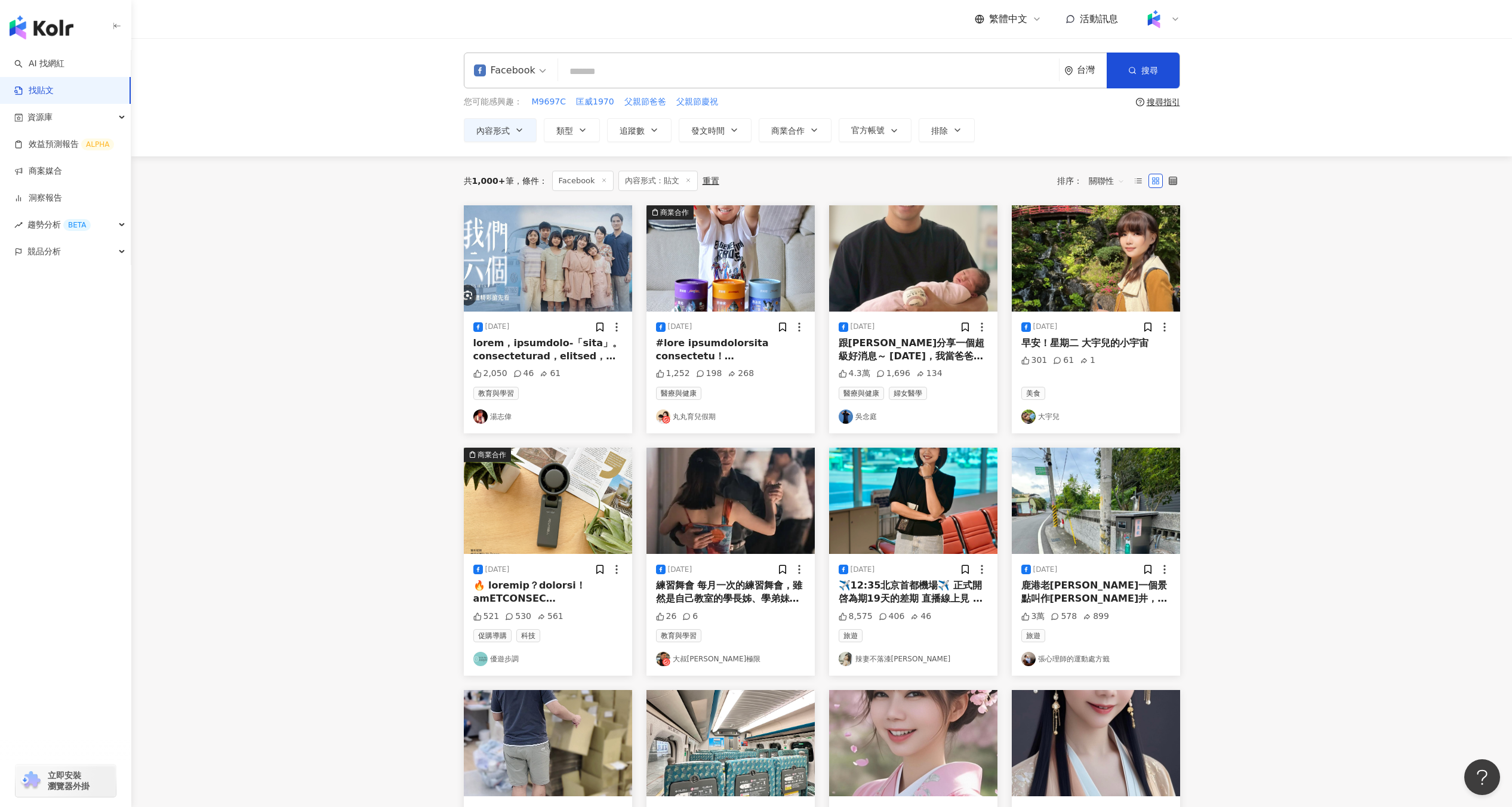
click at [860, 255] on img at bounding box center [913, 259] width 168 height 106
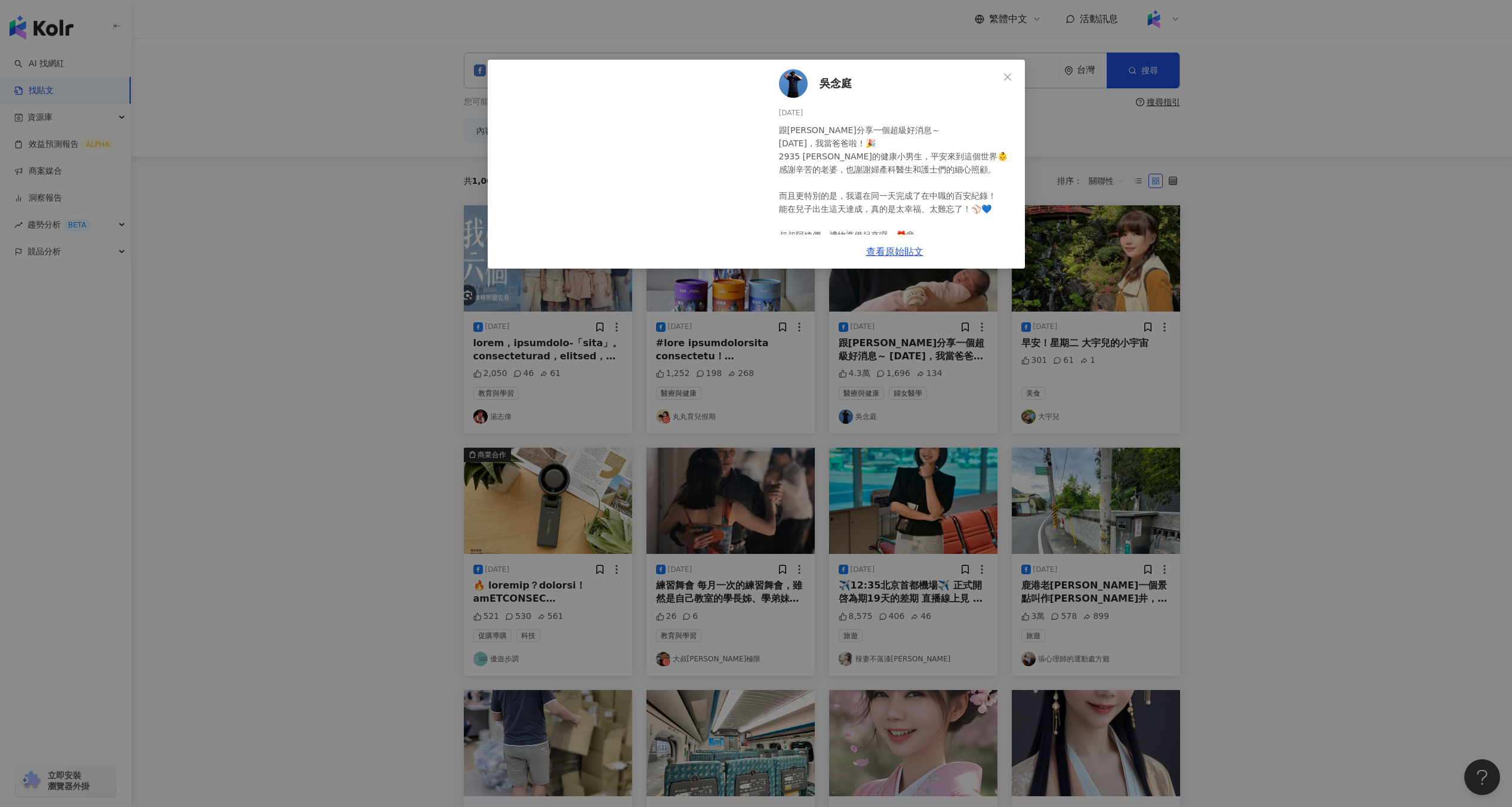
click at [894, 307] on div "[PERSON_NAME] [DATE] 跟[PERSON_NAME]分享一個超級好消息～ [DATE]，我當爸爸啦！🎉 2935 [PERSON_NAME]…" at bounding box center [756, 403] width 1512 height 807
